Goal: Information Seeking & Learning: Learn about a topic

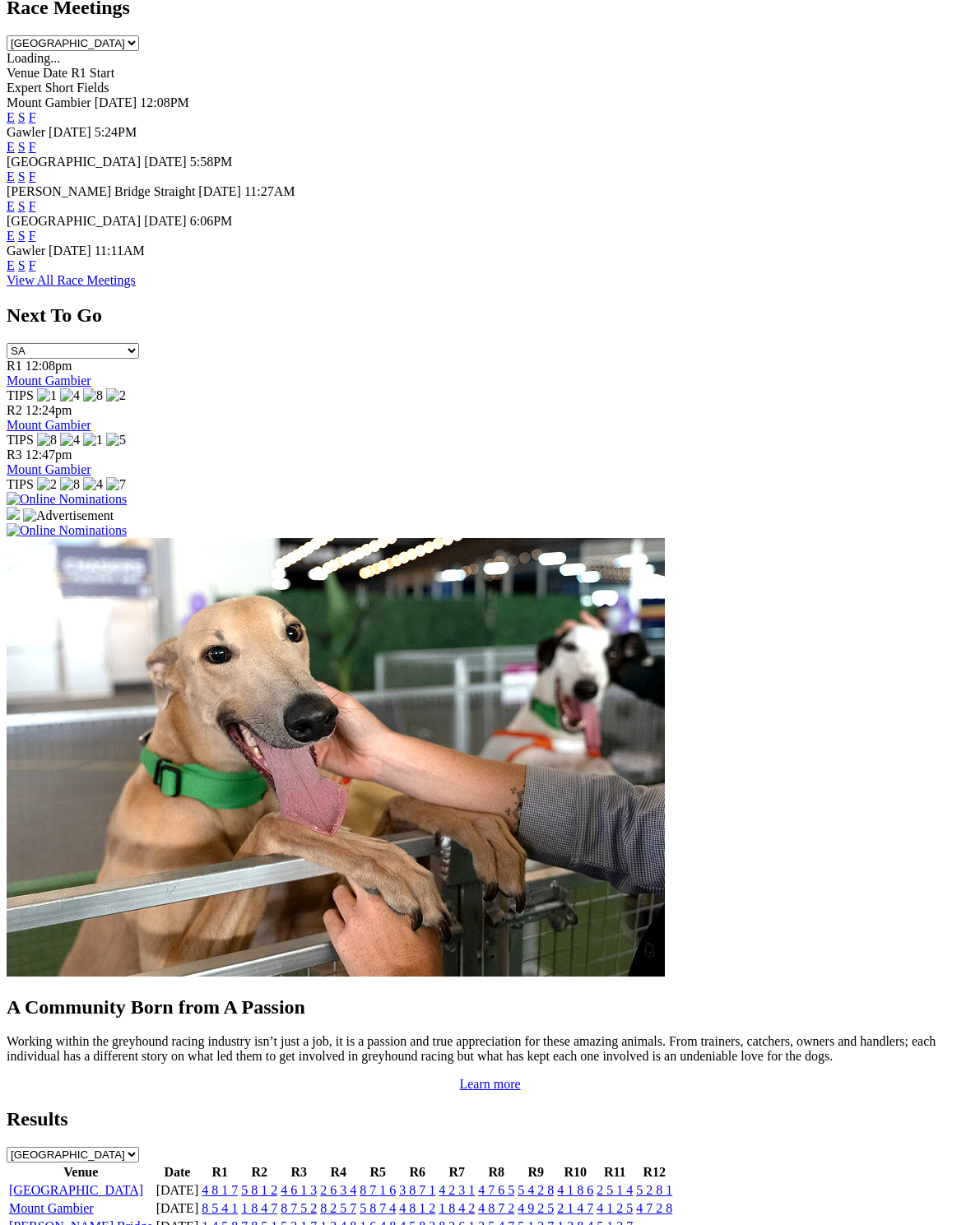
scroll to position [794, 0]
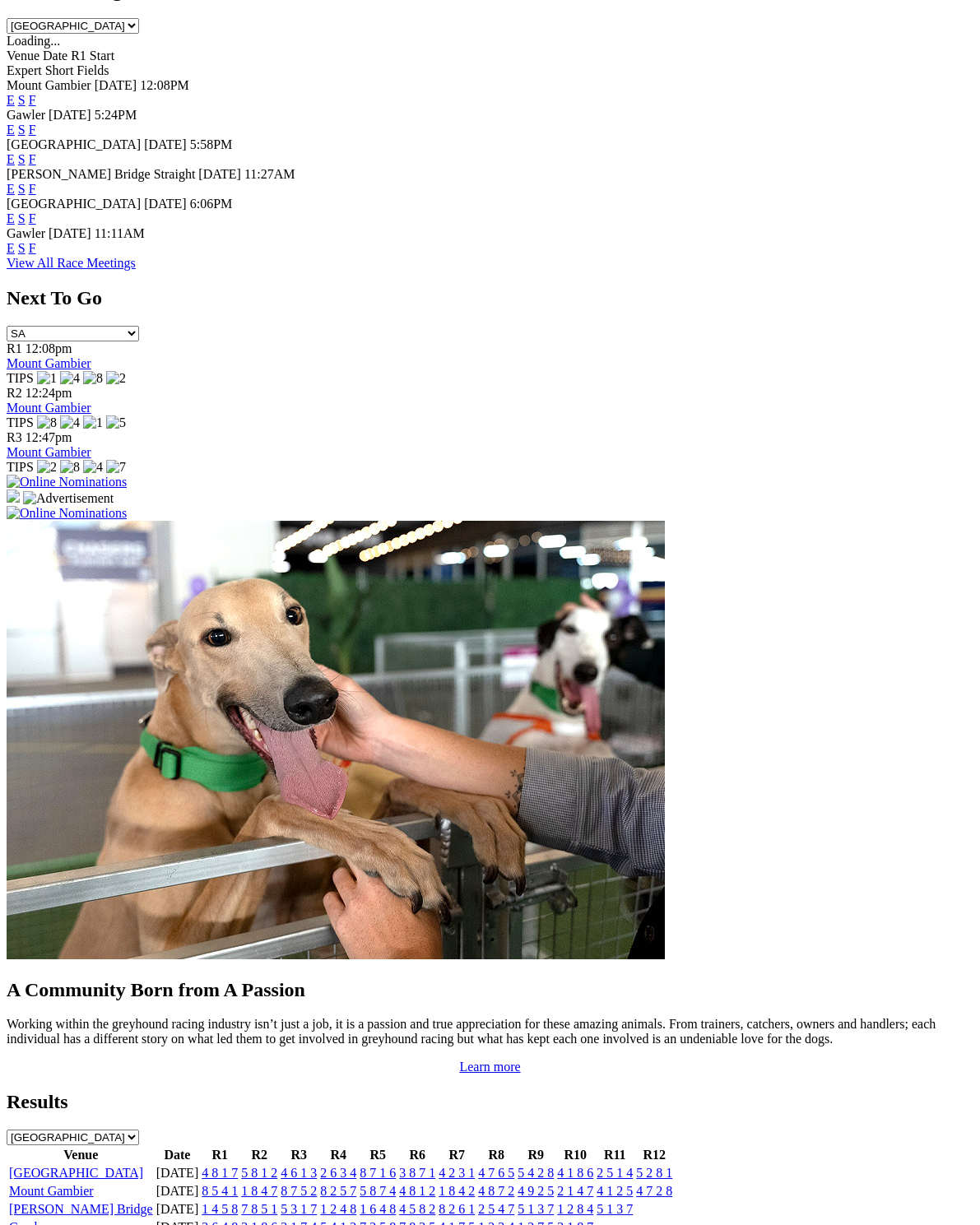
click at [60, 1165] on link "[GEOGRAPHIC_DATA]" at bounding box center [77, 1172] width 134 height 14
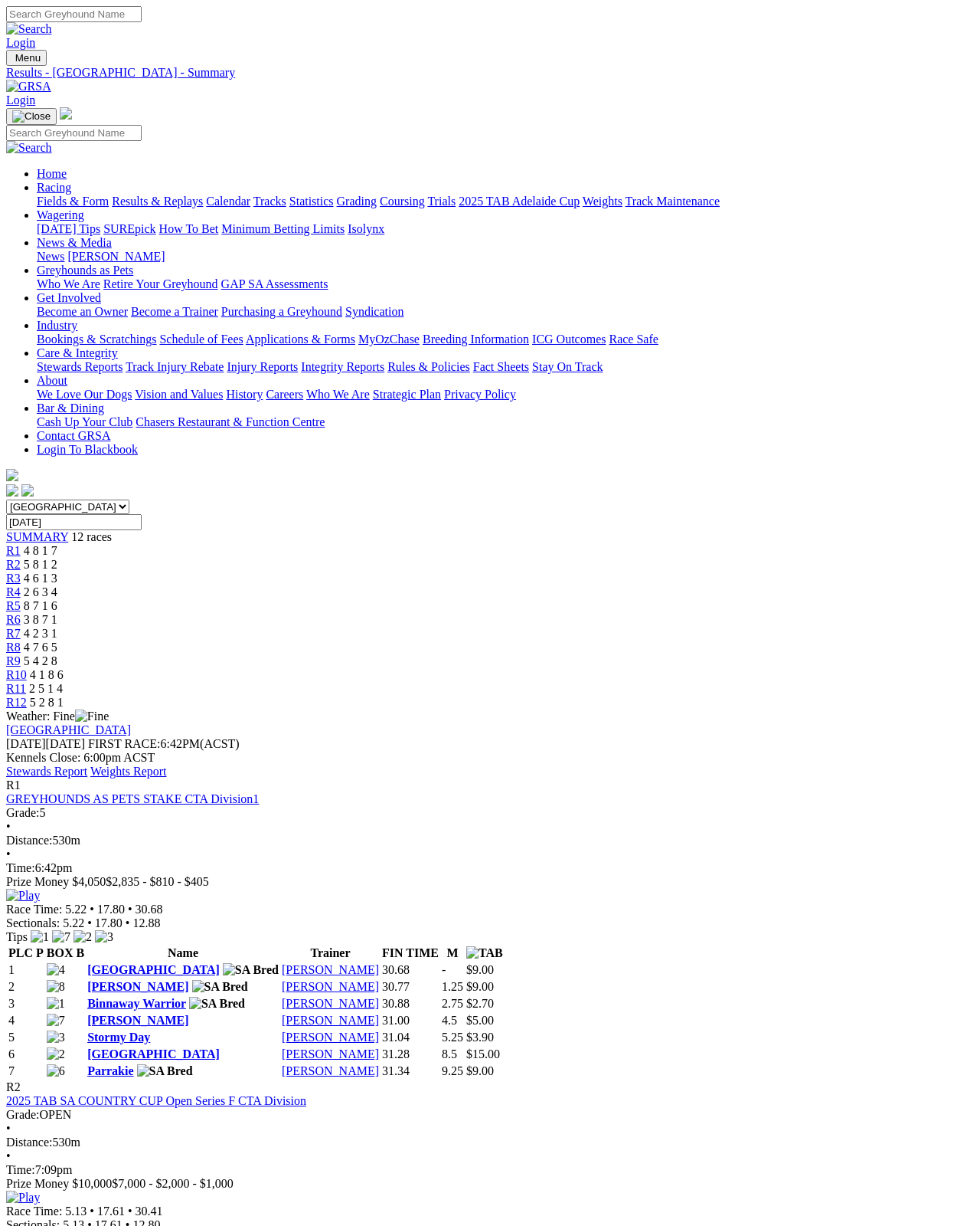
click at [87, 764] on link "Stewards Report" at bounding box center [47, 770] width 81 height 13
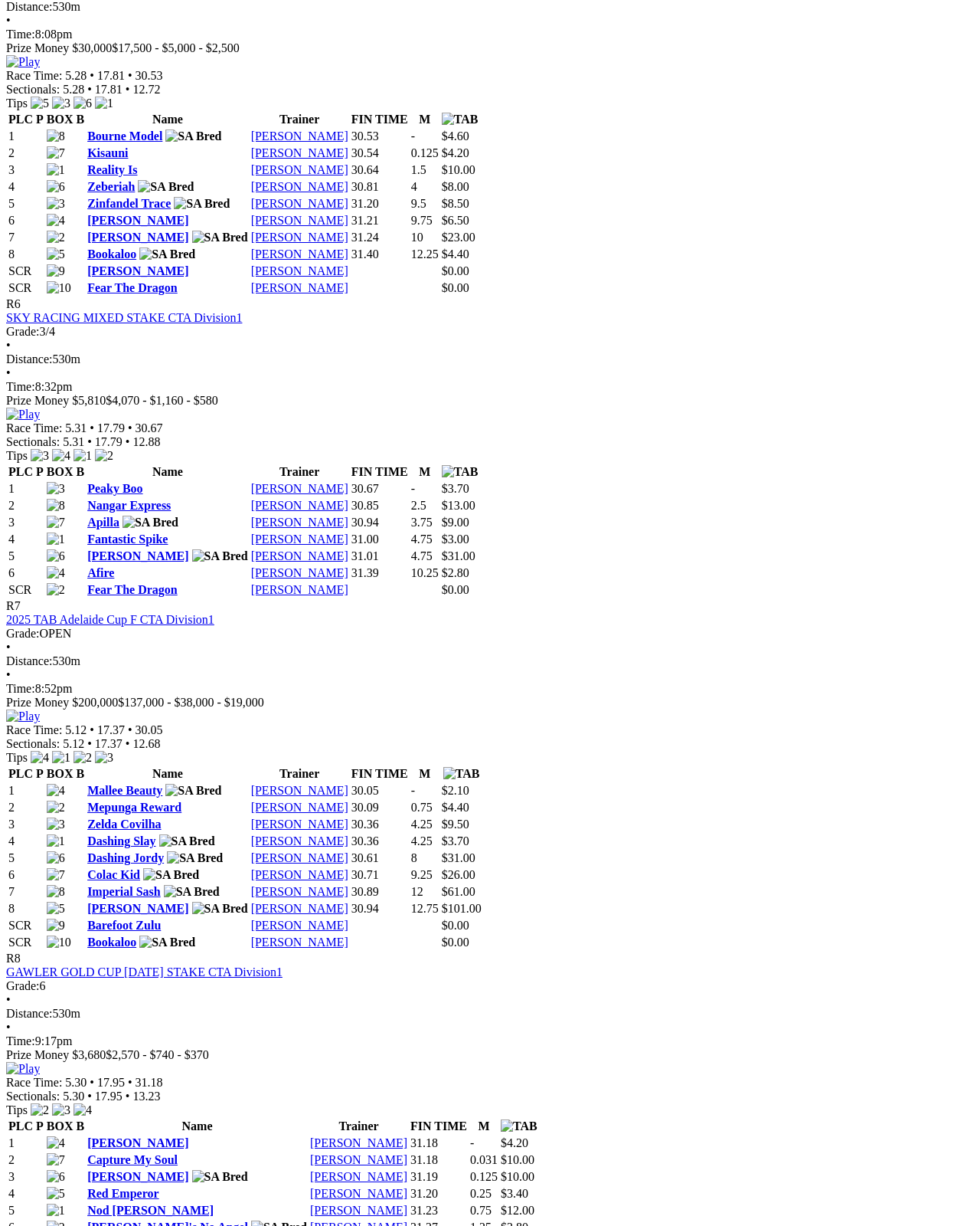
scroll to position [2102, 0]
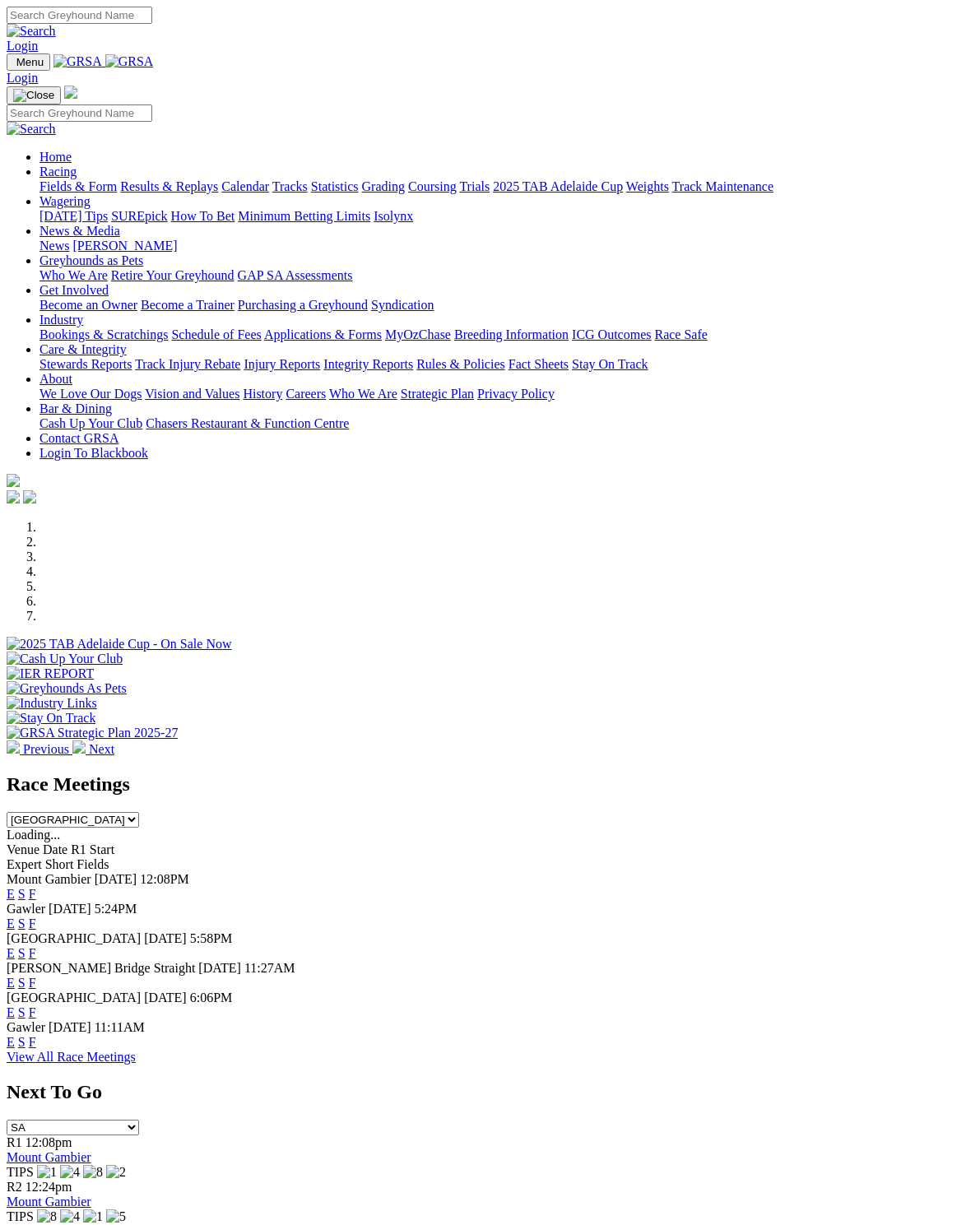
click at [36, 887] on link "F" at bounding box center [32, 894] width 8 height 14
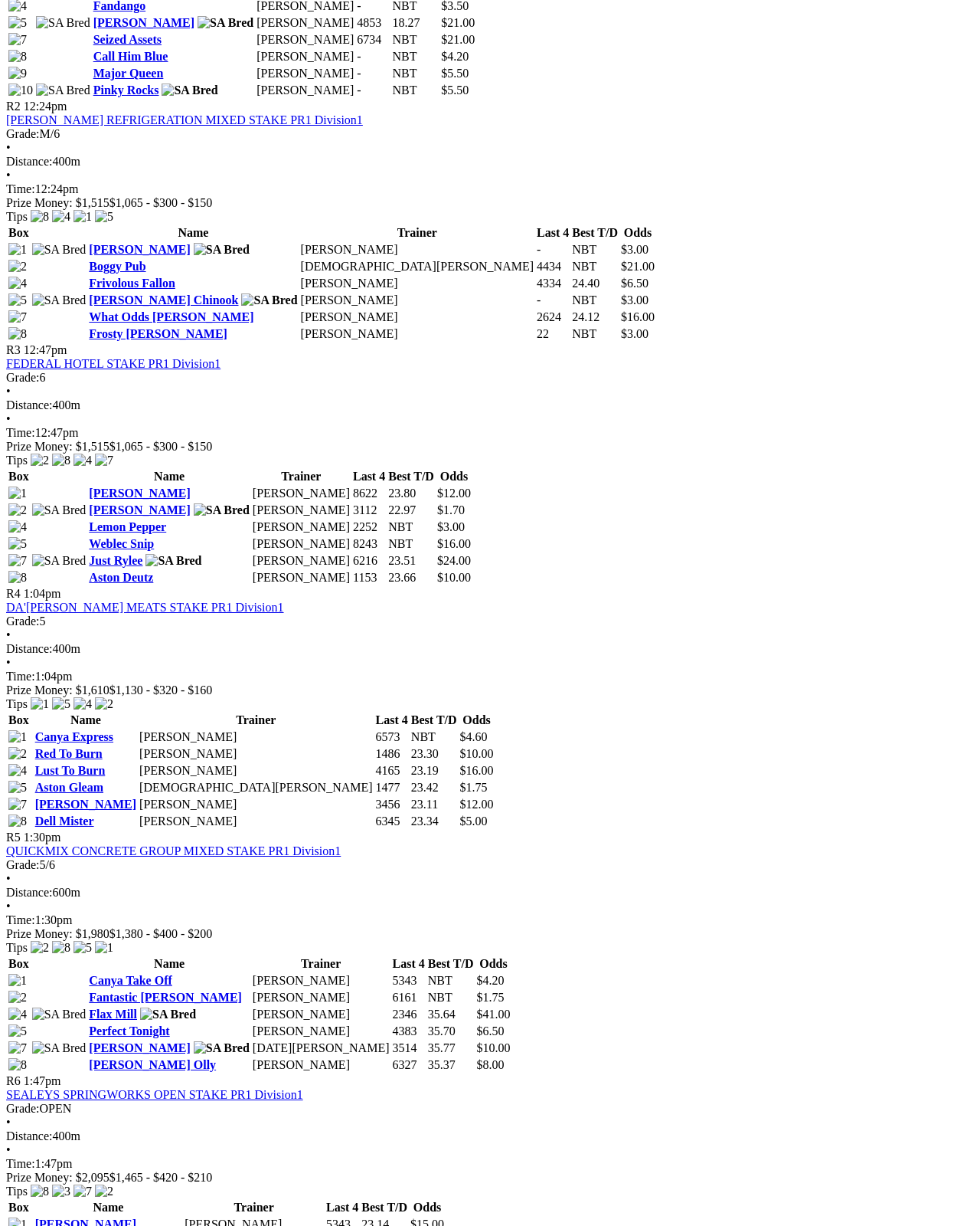
scroll to position [989, 0]
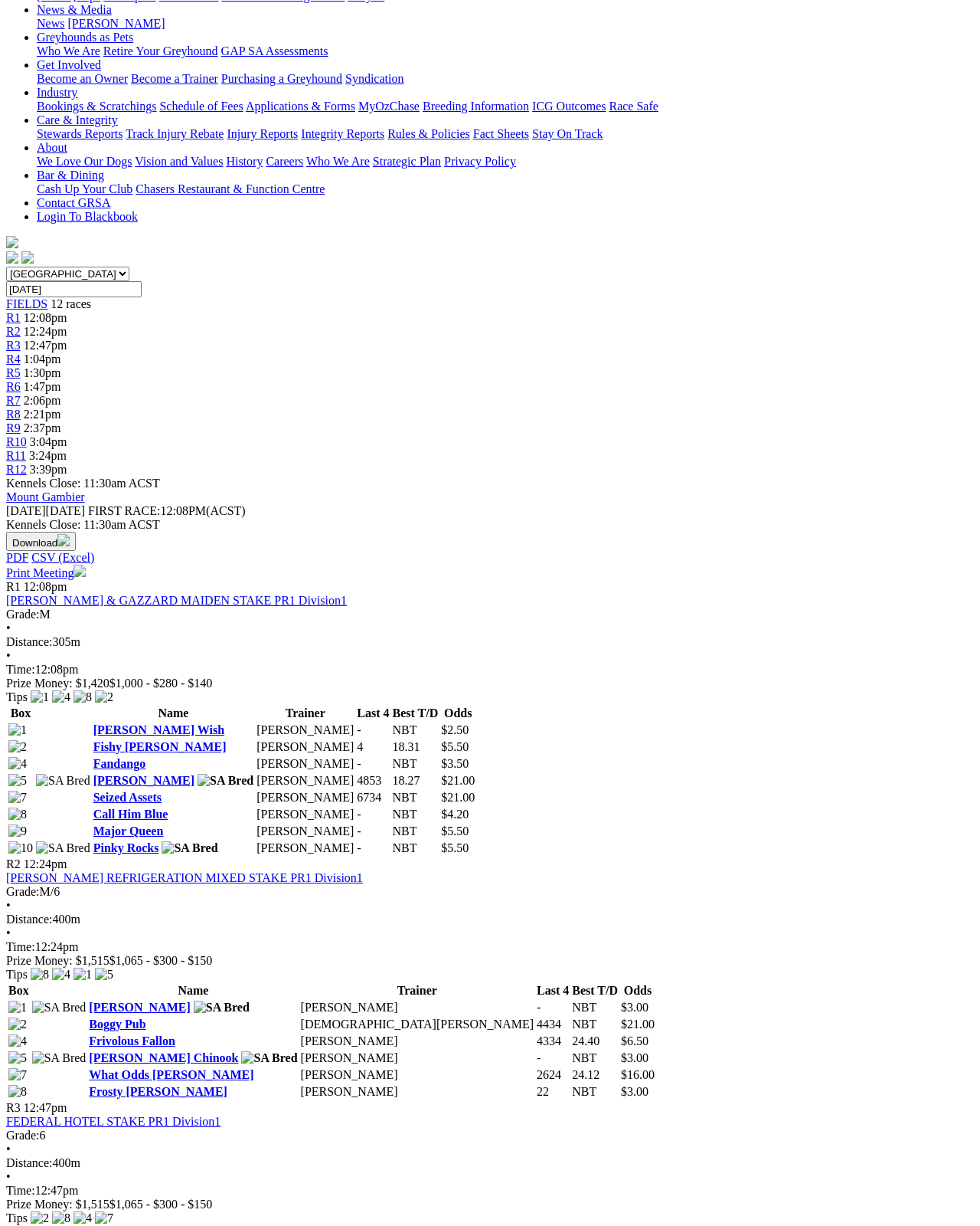
scroll to position [231, 0]
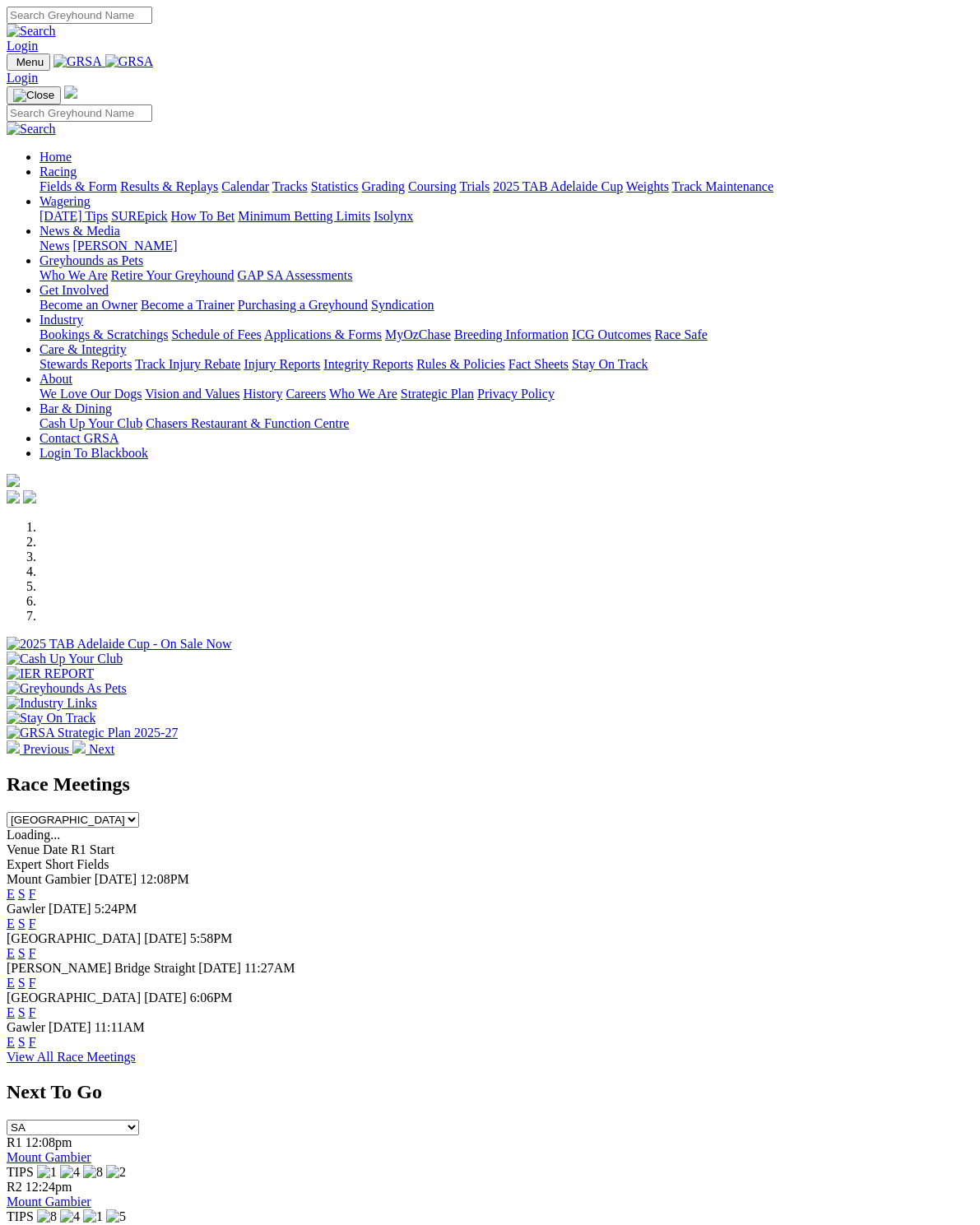
scroll to position [7, 0]
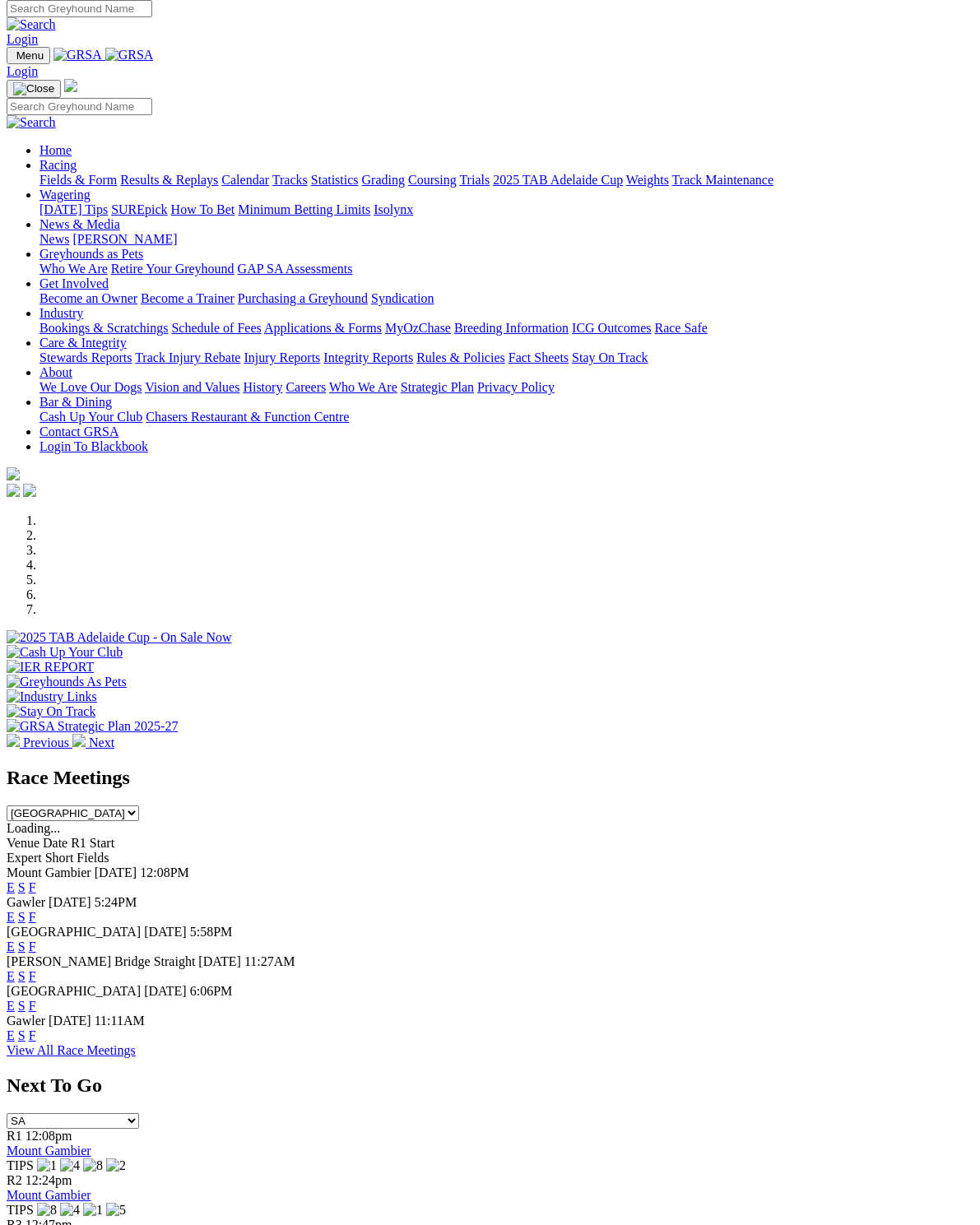
click at [139, 806] on select "[GEOGRAPHIC_DATA] [GEOGRAPHIC_DATA] [GEOGRAPHIC_DATA] [GEOGRAPHIC_DATA] [GEOGRA…" at bounding box center [73, 813] width 133 height 16
select select "[GEOGRAPHIC_DATA]"
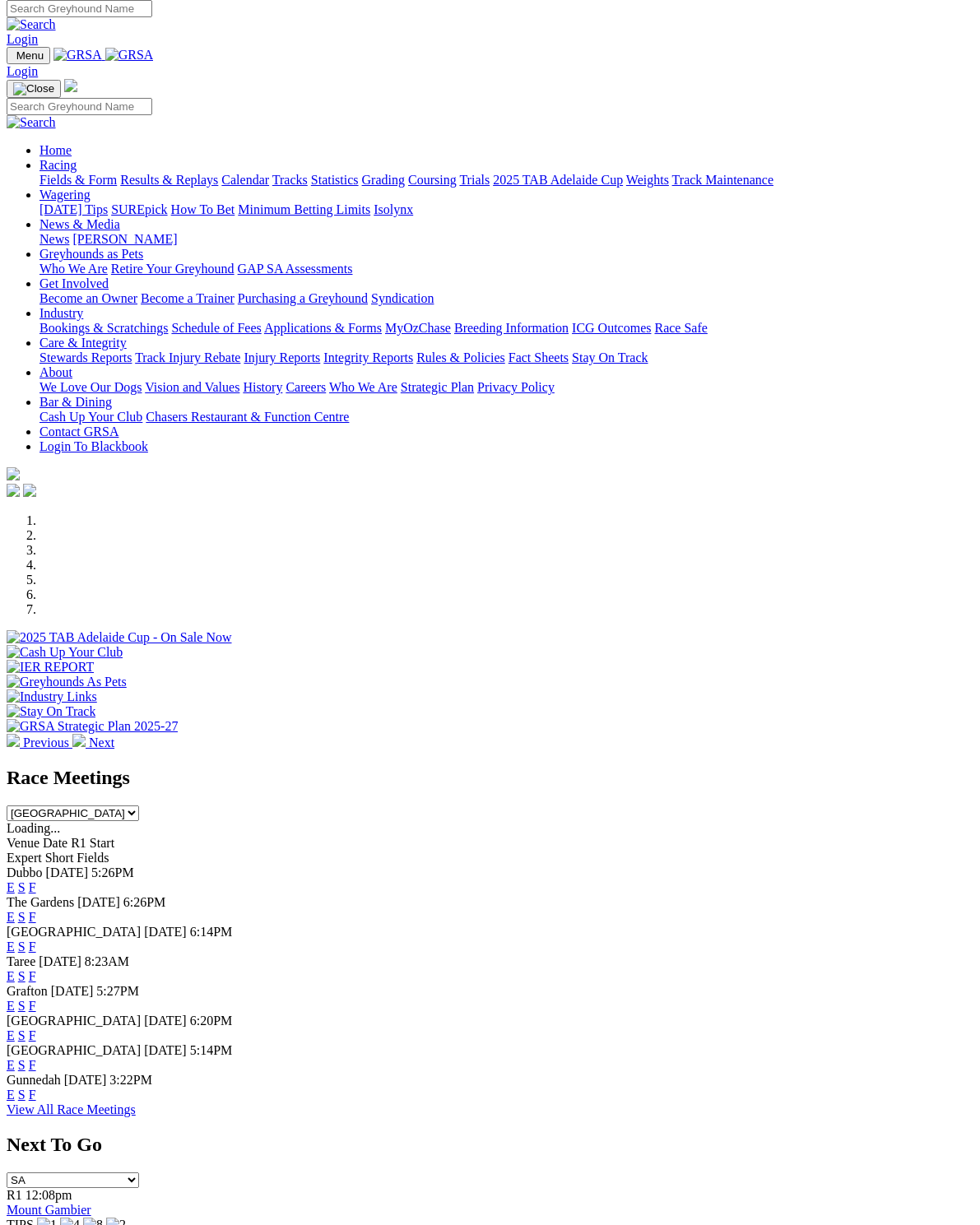
click at [36, 1028] on link "F" at bounding box center [32, 1035] width 8 height 14
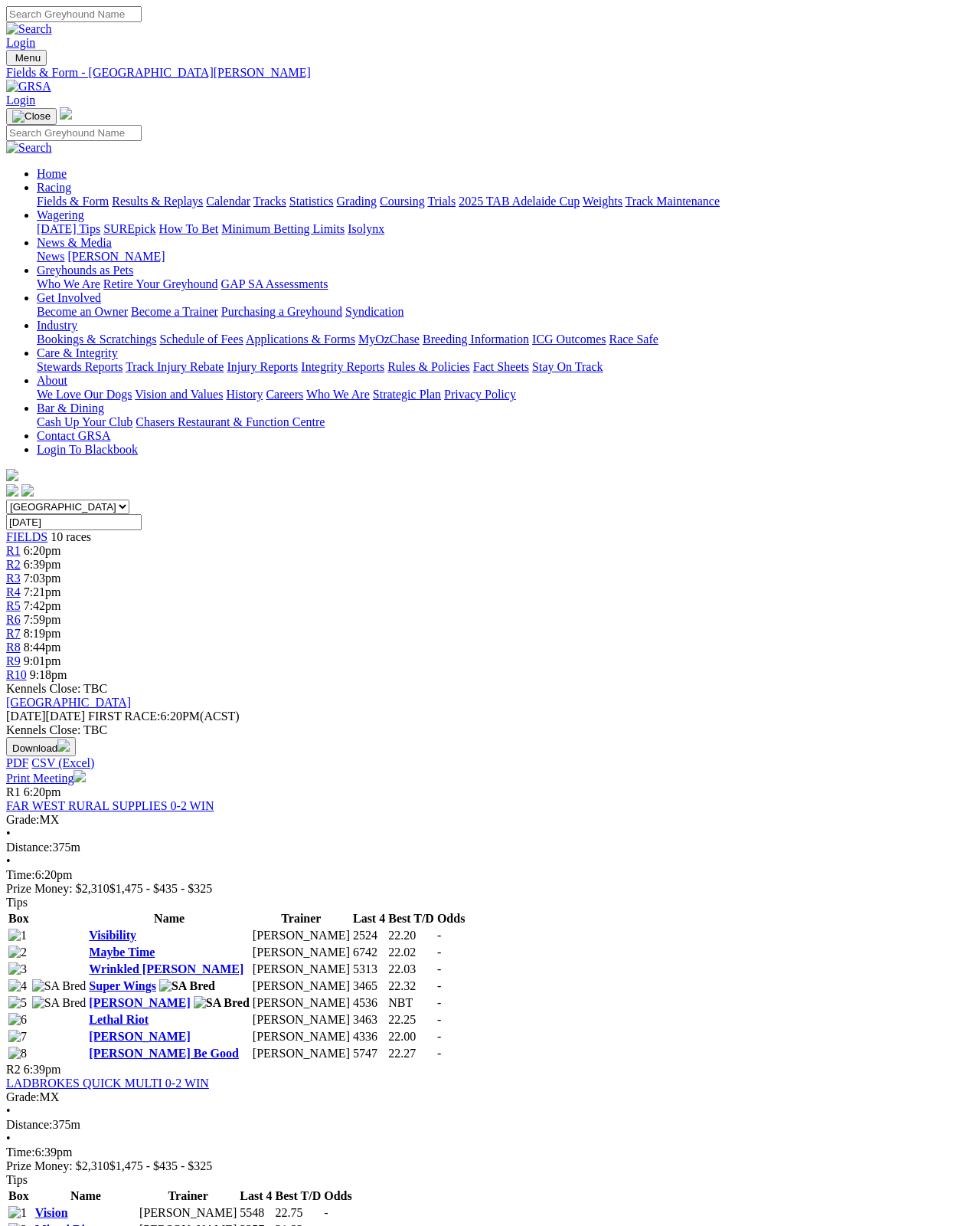
click at [162, 996] on link "[PERSON_NAME]" at bounding box center [139, 1002] width 101 height 13
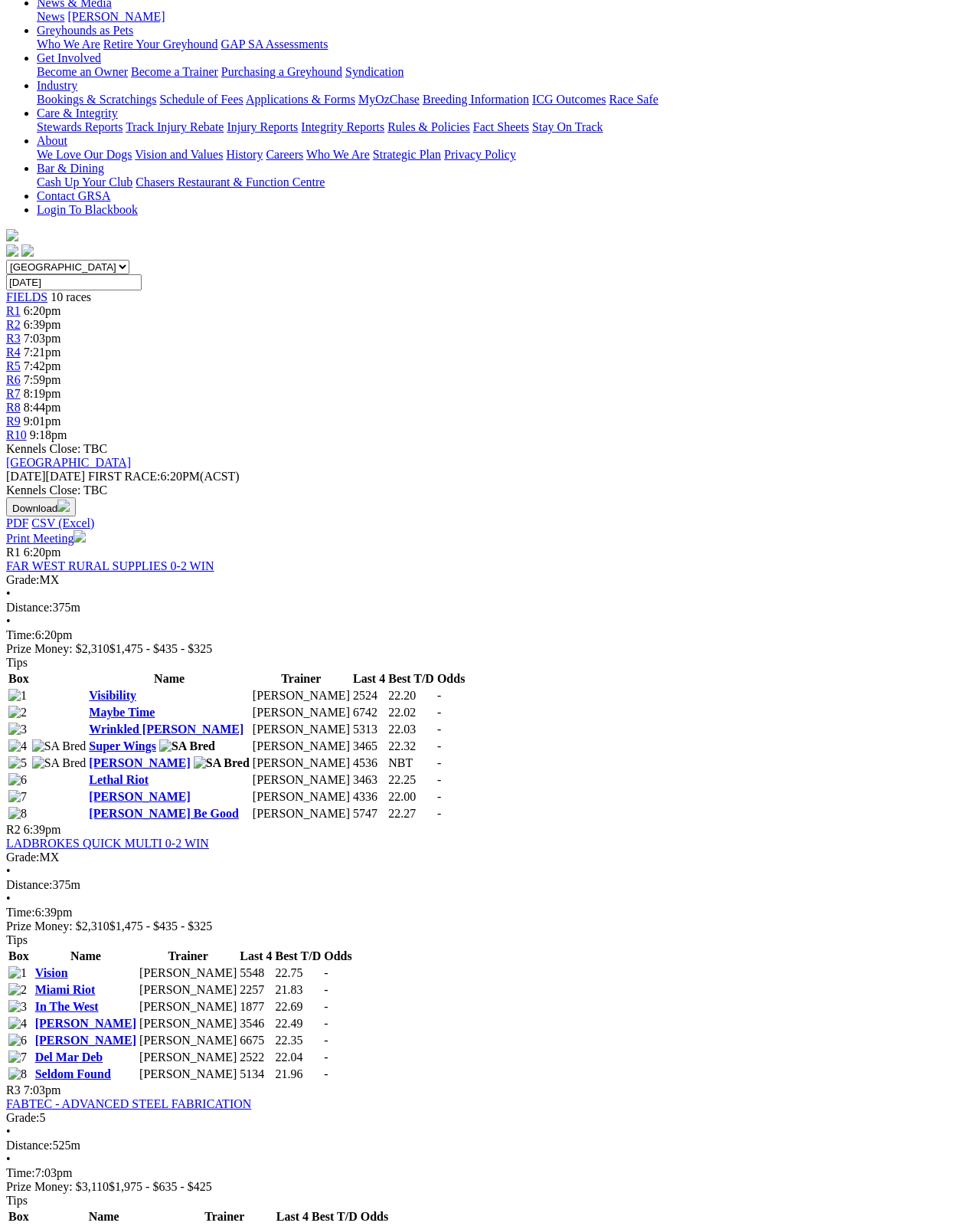
scroll to position [239, 0]
